Goal: Find specific page/section: Find specific page/section

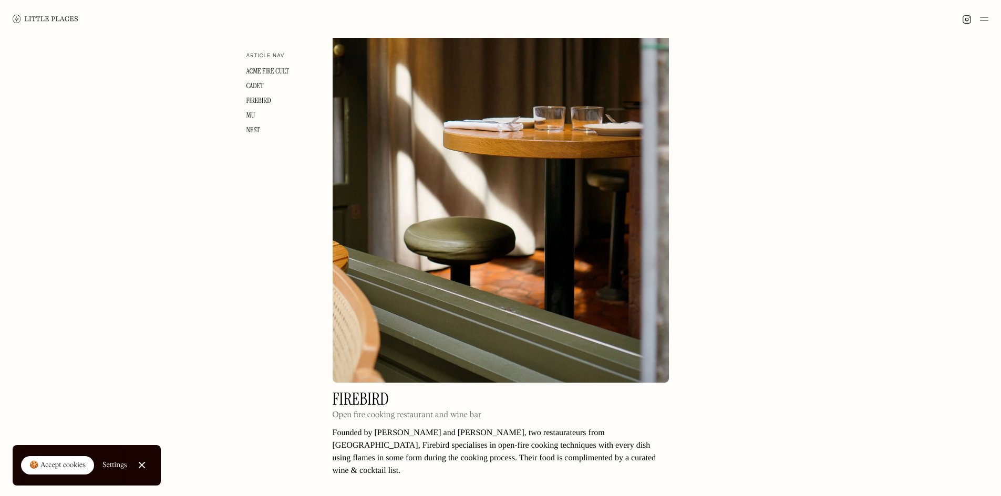
scroll to position [969, 0]
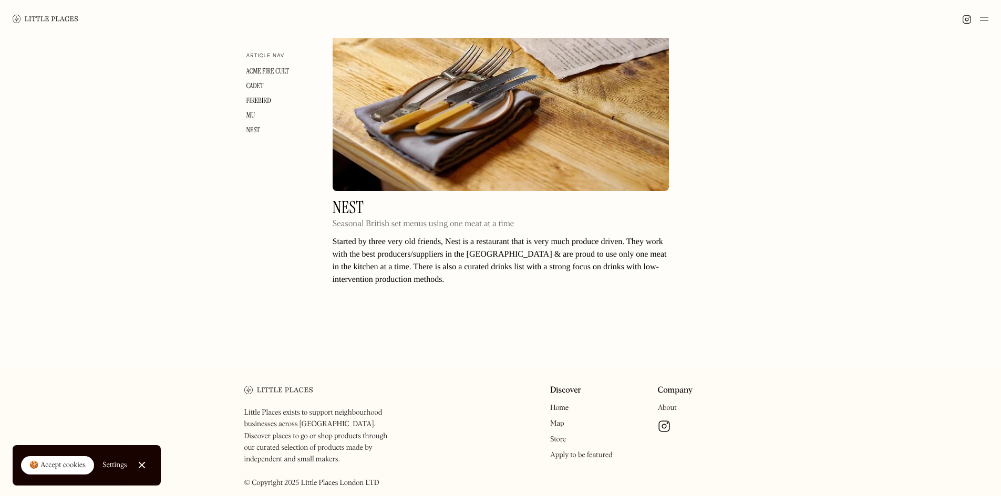
scroll to position [2440, 0]
click at [347, 199] on h2 "Nest" at bounding box center [424, 207] width 182 height 16
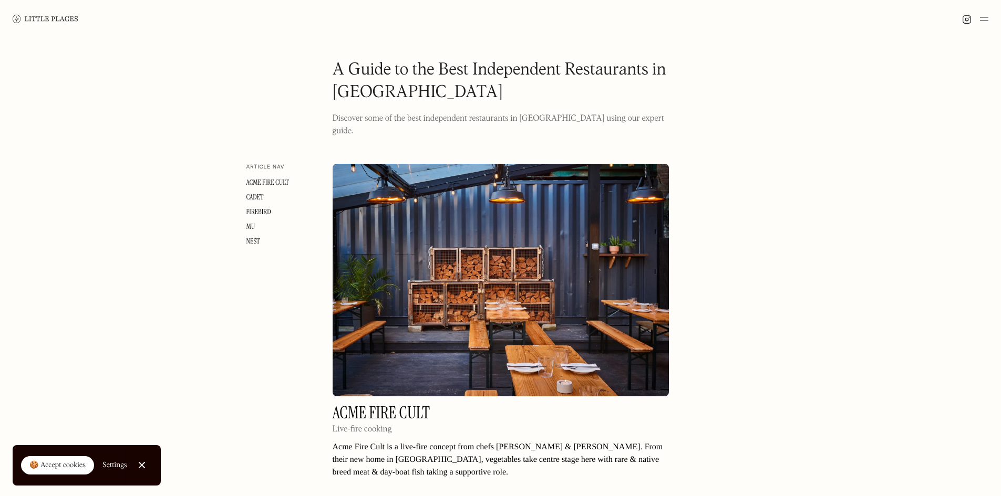
drag, startPoint x: 408, startPoint y: 221, endPoint x: 395, endPoint y: 107, distance: 115.3
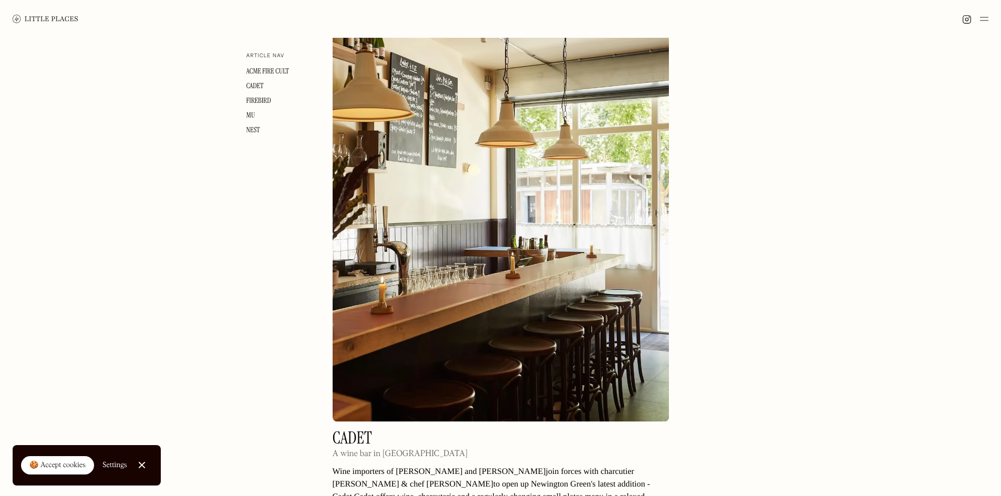
scroll to position [630, 0]
